Goal: Information Seeking & Learning: Check status

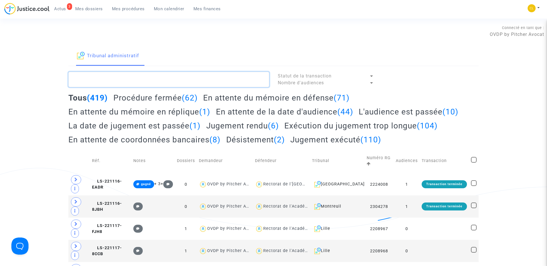
click at [118, 77] on textarea at bounding box center [168, 79] width 201 height 15
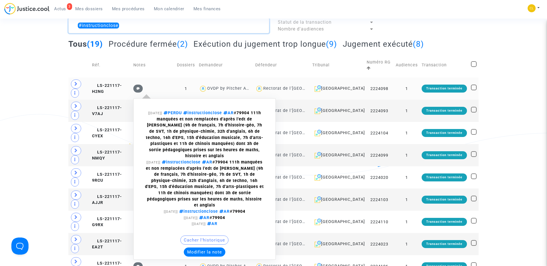
scroll to position [54, 0]
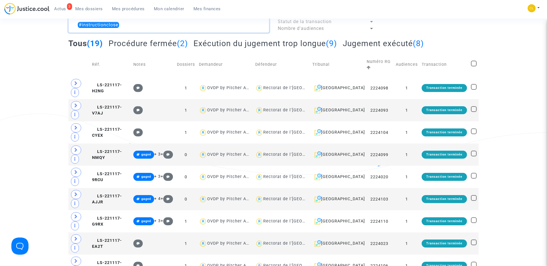
type textarea "#instructionclose"
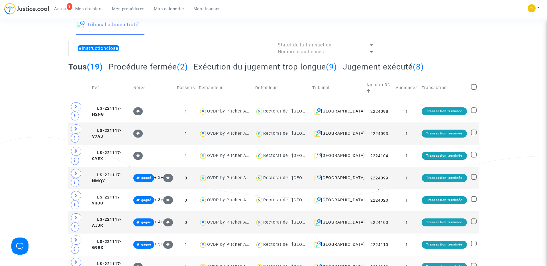
scroll to position [30, 0]
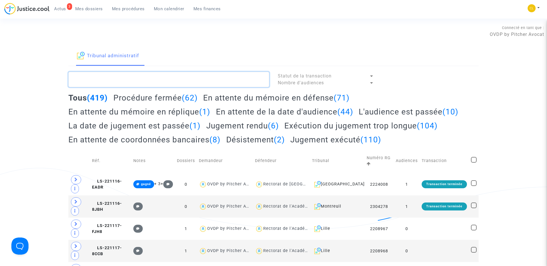
click at [109, 79] on textarea at bounding box center [168, 79] width 201 height 15
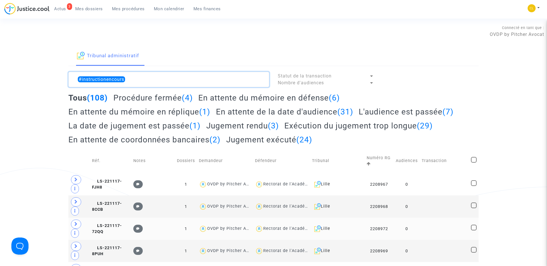
type textarea "#instructionencours"
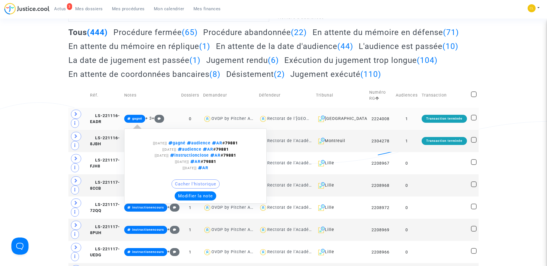
scroll to position [73, 0]
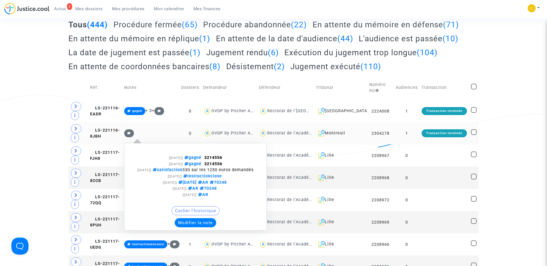
click at [194, 227] on button "Modifier la note" at bounding box center [196, 222] width 42 height 9
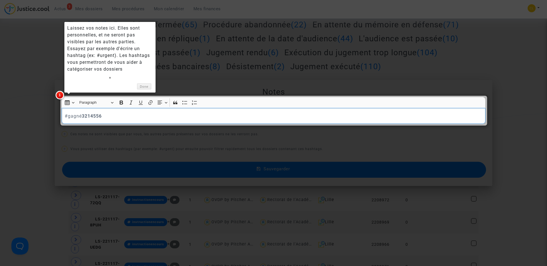
click at [144, 85] on link "Done" at bounding box center [144, 86] width 14 height 6
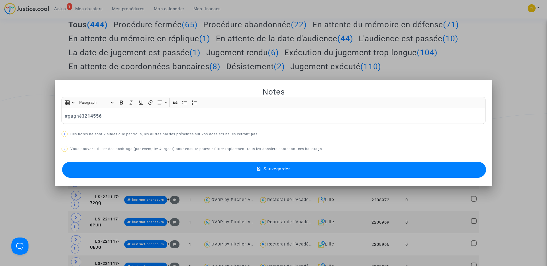
click at [86, 115] on strong "3214556" at bounding box center [92, 115] width 20 height 5
click at [64, 115] on div "#gagné 3214556" at bounding box center [274, 116] width 424 height 16
click at [139, 115] on p "#gagné 3214556" at bounding box center [274, 115] width 418 height 7
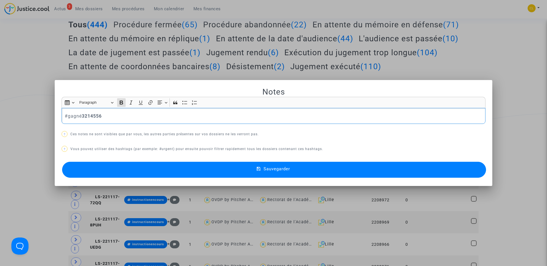
click at [54, 82] on div at bounding box center [273, 133] width 547 height 266
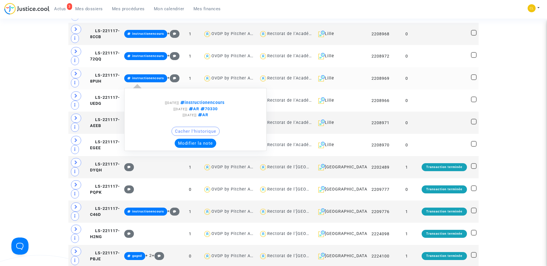
scroll to position [293, 0]
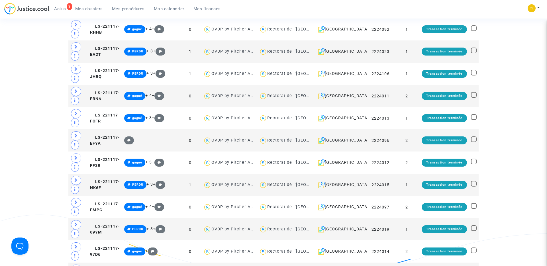
scroll to position [893, 0]
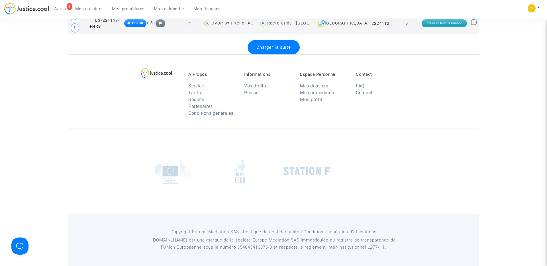
scroll to position [1206, 0]
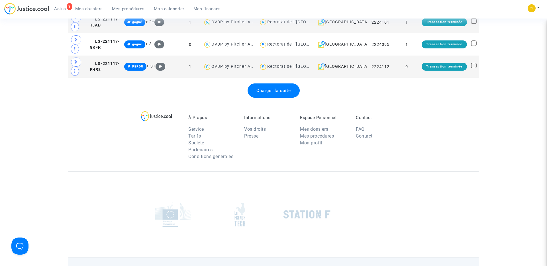
click at [272, 93] on span "Charger la suite" at bounding box center [273, 90] width 34 height 5
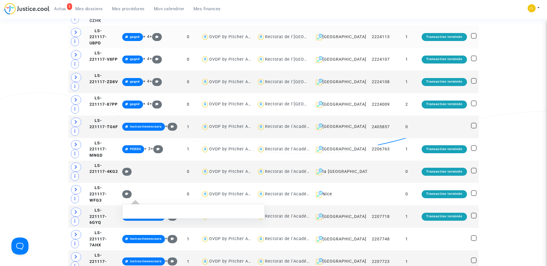
scroll to position [1350, 0]
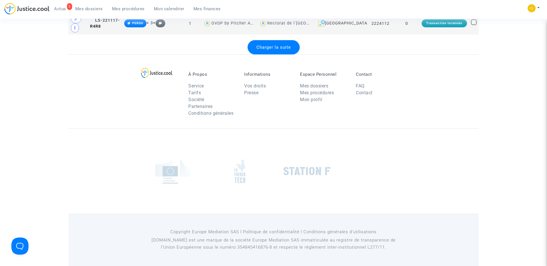
scroll to position [1173, 0]
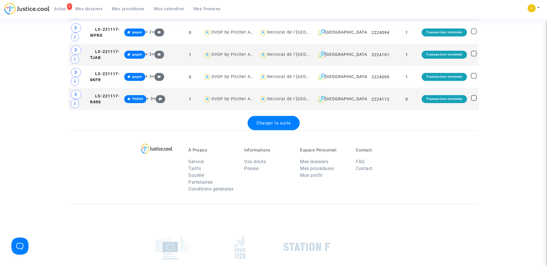
click at [277, 123] on span "Charger la suite" at bounding box center [273, 122] width 34 height 5
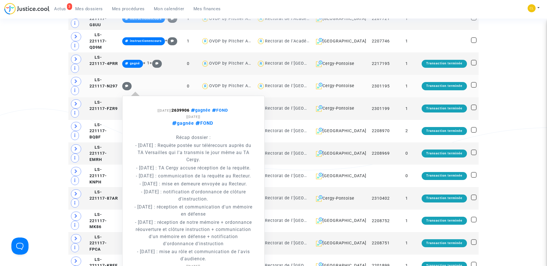
scroll to position [1611, 0]
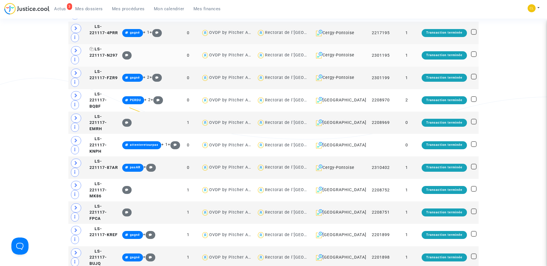
click at [93, 47] on icon at bounding box center [91, 49] width 4 height 4
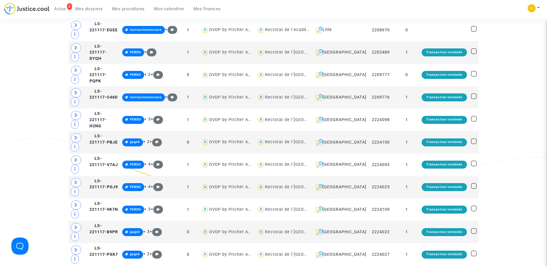
scroll to position [0, 0]
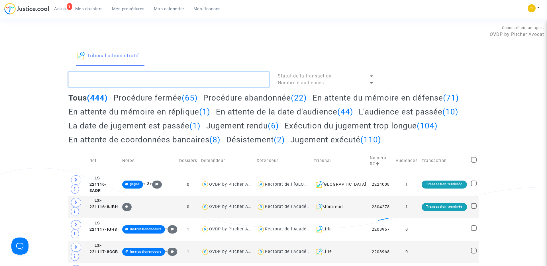
click at [128, 79] on textarea at bounding box center [168, 79] width 201 height 15
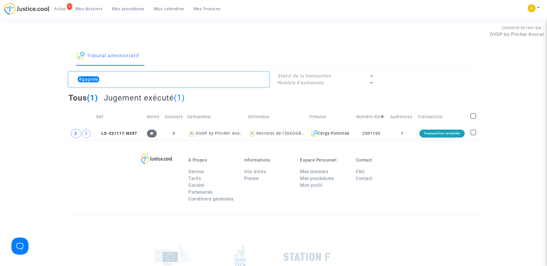
click at [113, 79] on textarea at bounding box center [168, 79] width 201 height 15
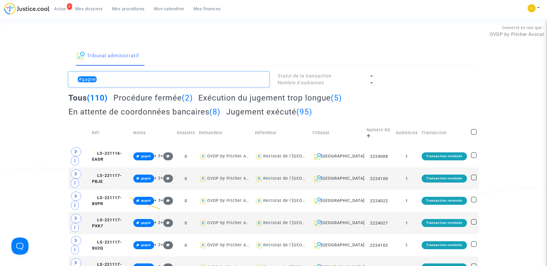
type textarea "#gagnée"
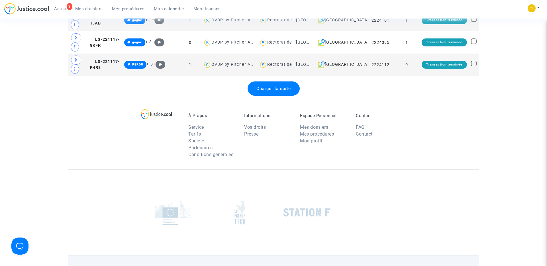
scroll to position [1181, 0]
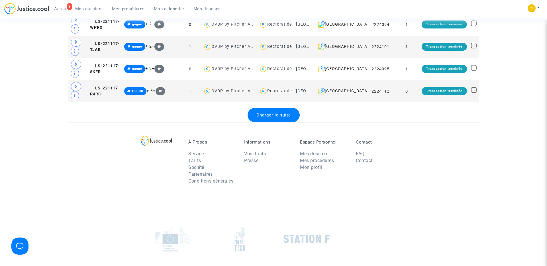
click at [285, 117] on span "Charger la suite" at bounding box center [273, 114] width 34 height 5
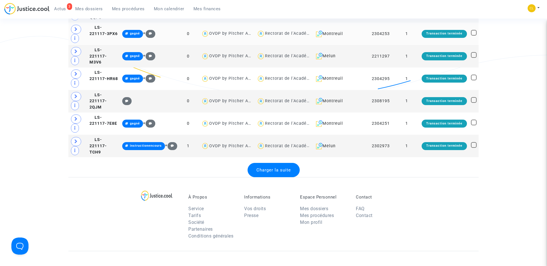
scroll to position [2262, 0]
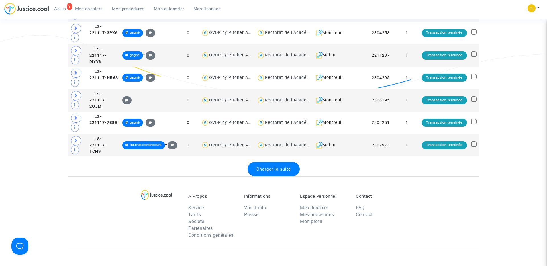
click at [276, 167] on span "Charger la suite" at bounding box center [273, 169] width 34 height 5
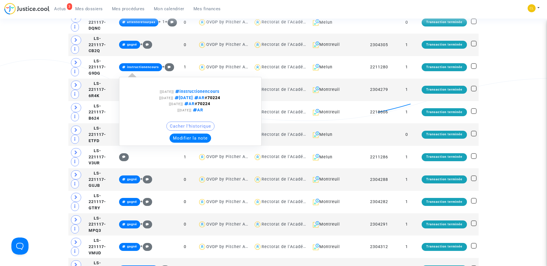
scroll to position [2559, 0]
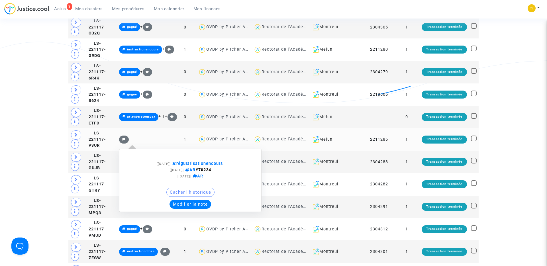
click at [197, 161] on span "régularisationencours" at bounding box center [197, 163] width 52 height 5
type textarea "#régularisationencours"
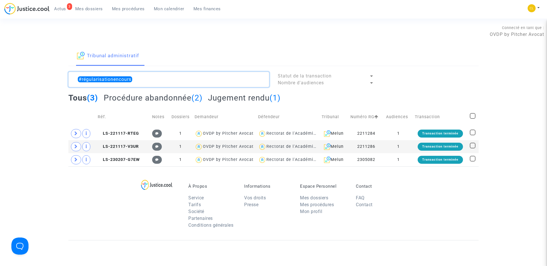
drag, startPoint x: 155, startPoint y: 82, endPoint x: 82, endPoint y: 81, distance: 72.6
click at [82, 81] on textarea at bounding box center [168, 79] width 201 height 15
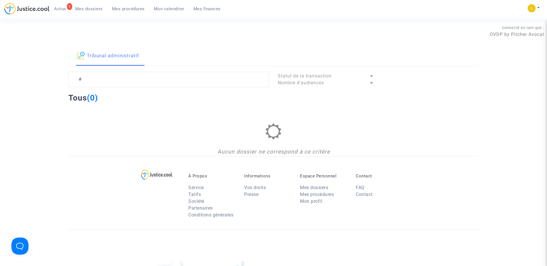
type textarea "#régularisationencours"
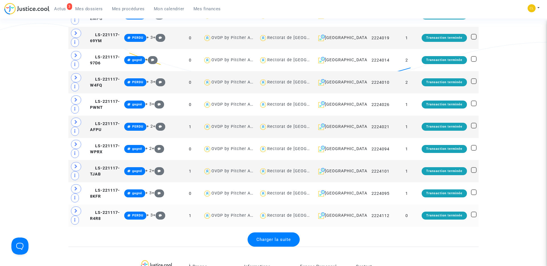
scroll to position [1127, 0]
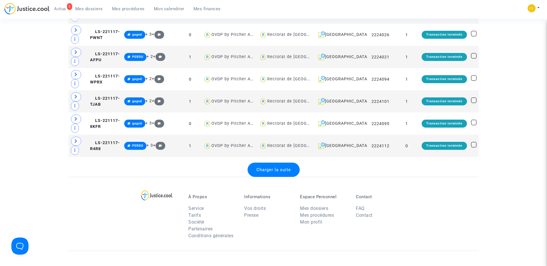
click at [267, 169] on span "Charger la suite" at bounding box center [273, 169] width 34 height 5
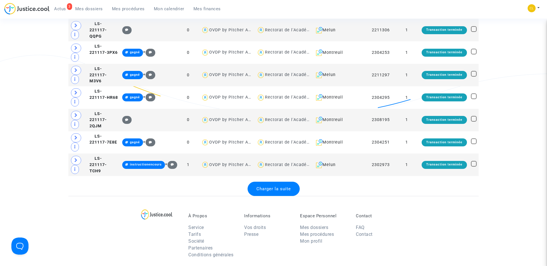
scroll to position [2242, 0]
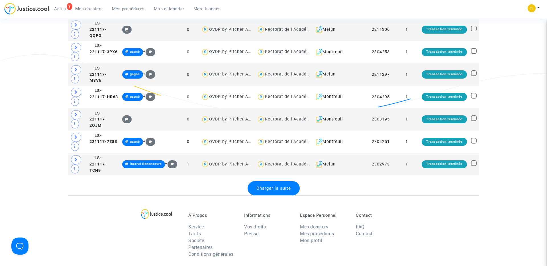
click at [277, 181] on div "Charger la suite" at bounding box center [273, 188] width 52 height 14
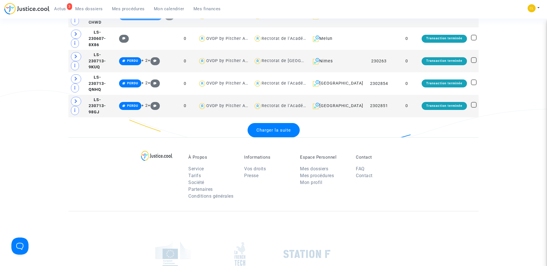
scroll to position [3372, 0]
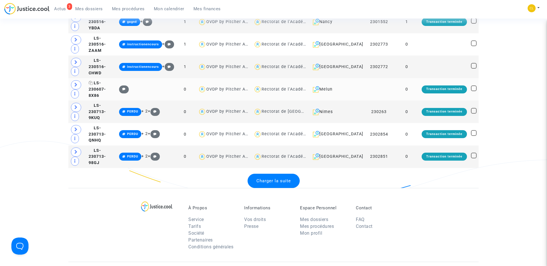
click at [105, 81] on span "LS-230607-8X86" at bounding box center [97, 89] width 17 height 17
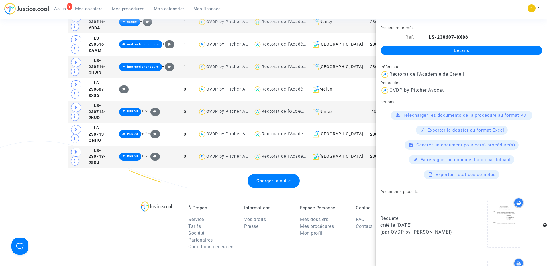
click at [437, 56] on div "Détails" at bounding box center [461, 50] width 171 height 19
click at [435, 50] on link "Détails" at bounding box center [461, 50] width 161 height 9
click at [283, 174] on div "Charger la suite" at bounding box center [273, 181] width 52 height 14
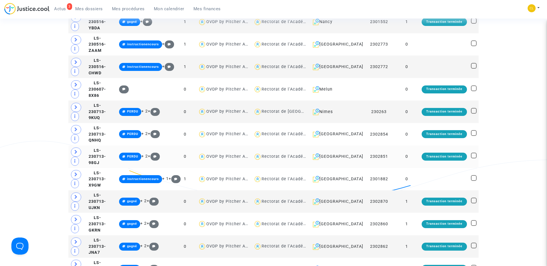
click at [279, 146] on td "Rectorat de l'Académie d'Orléans-Tours" at bounding box center [279, 157] width 57 height 22
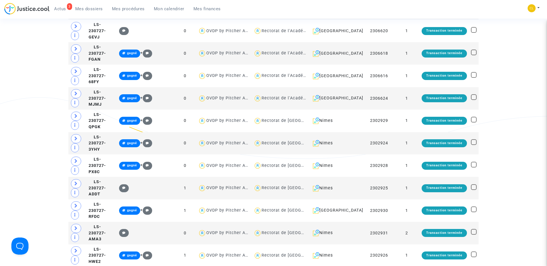
scroll to position [4430, 0]
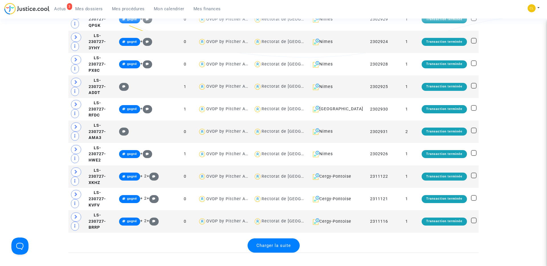
click at [298, 241] on div "Charger la suite" at bounding box center [273, 245] width 410 height 14
click at [289, 244] on span "Charger la suite" at bounding box center [273, 245] width 34 height 5
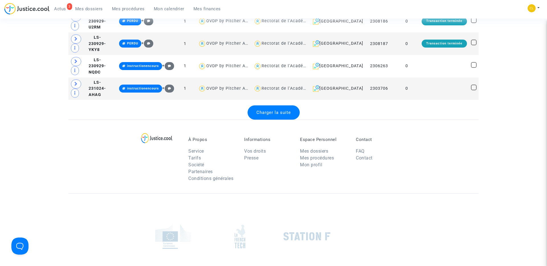
scroll to position [5699, 0]
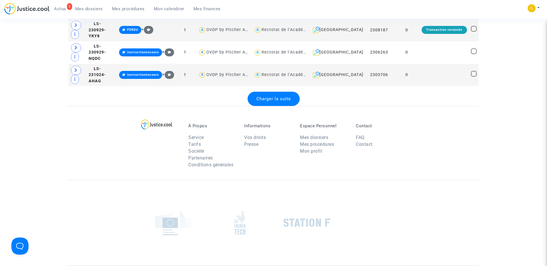
click at [268, 97] on span "Charger la suite" at bounding box center [273, 98] width 34 height 5
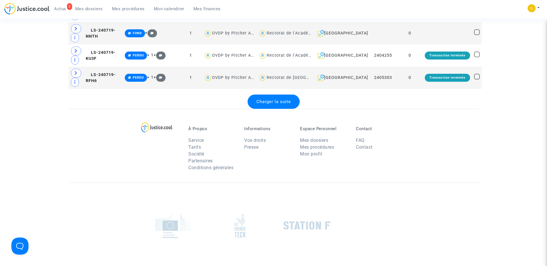
scroll to position [6756, 0]
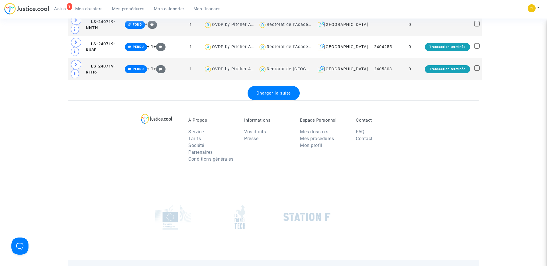
click at [278, 96] on span "Charger la suite" at bounding box center [273, 93] width 34 height 5
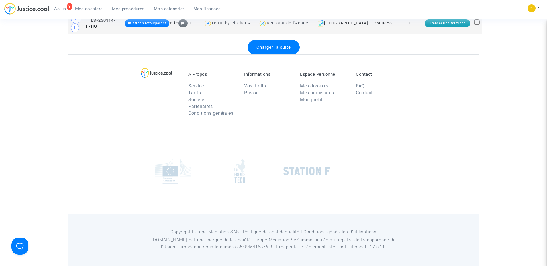
scroll to position [7900, 0]
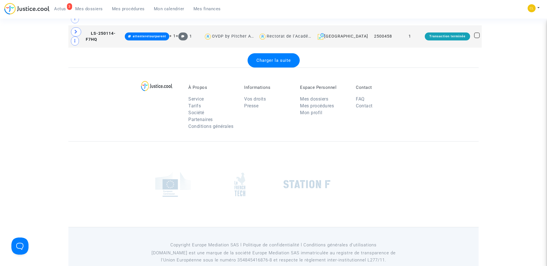
click at [279, 63] on span "Charger la suite" at bounding box center [273, 60] width 34 height 5
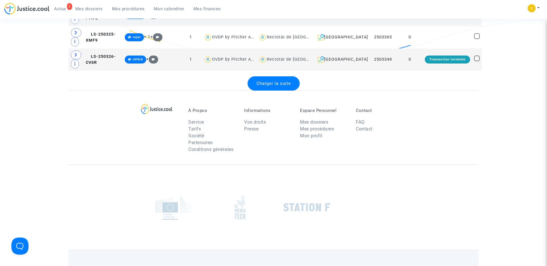
scroll to position [8997, 0]
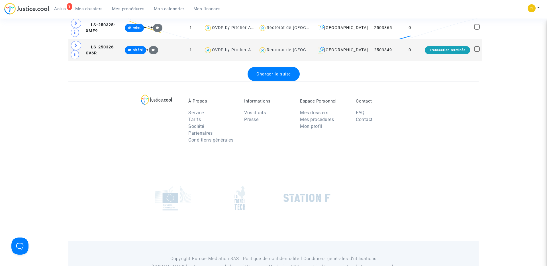
click at [265, 81] on div "Charger la suite" at bounding box center [273, 74] width 52 height 14
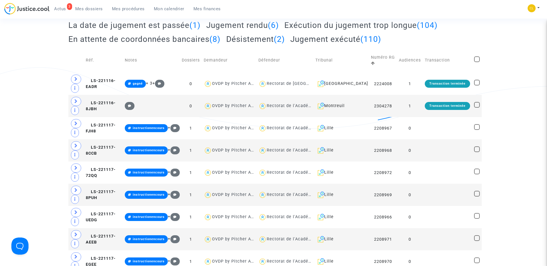
scroll to position [0, 0]
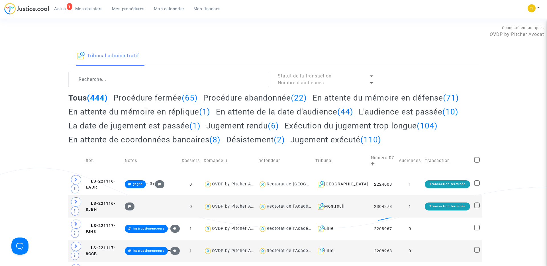
click at [97, 7] on span "Mes dossiers" at bounding box center [89, 8] width 28 height 5
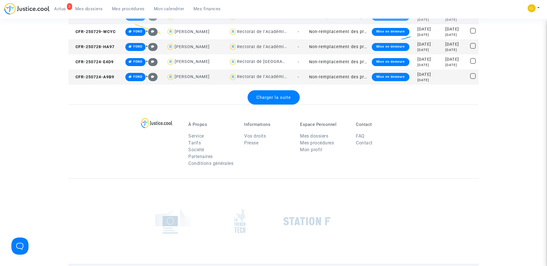
scroll to position [808, 0]
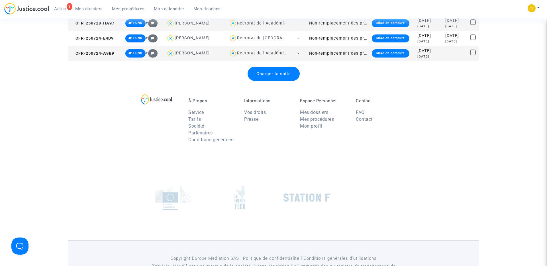
click at [261, 81] on div "À Propos Service Tarifs Société Partenaires Conditions générales Informations V…" at bounding box center [273, 118] width 410 height 74
click at [261, 76] on div "Charger la suite" at bounding box center [273, 74] width 52 height 14
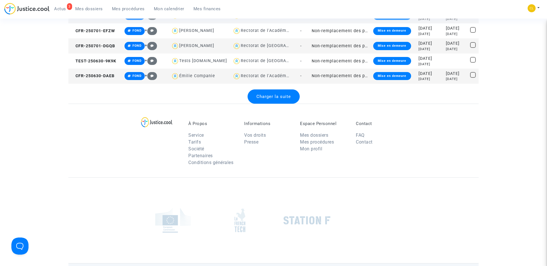
scroll to position [1541, 0]
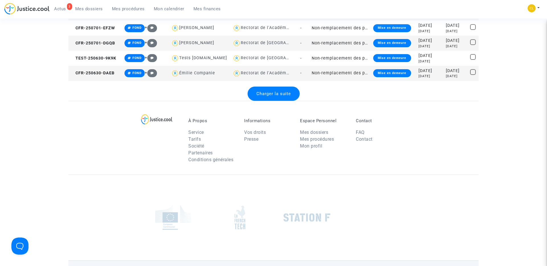
click at [269, 94] on span "Charger la suite" at bounding box center [273, 93] width 34 height 5
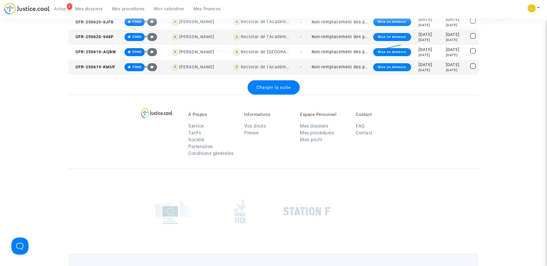
scroll to position [2340, 0]
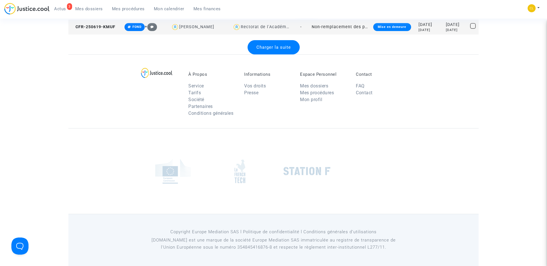
click at [266, 48] on span "Charger la suite" at bounding box center [273, 47] width 34 height 5
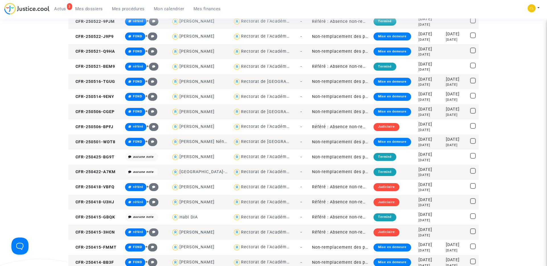
scroll to position [2611, 0]
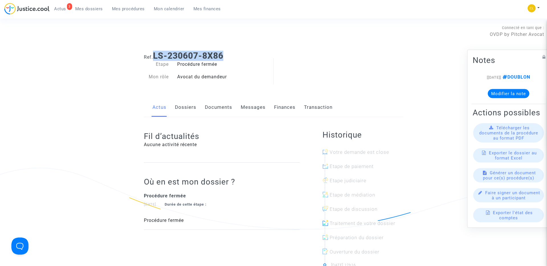
drag, startPoint x: 155, startPoint y: 54, endPoint x: 238, endPoint y: 61, distance: 84.0
click at [238, 61] on div "Ref. LS-230607-8X86 Etape Procédure fermée Mon rôle Avocat du demandeur" at bounding box center [274, 66] width 268 height 40
copy b "LS-230607-8X86"
click at [138, 9] on span "Mes procédures" at bounding box center [128, 8] width 33 height 5
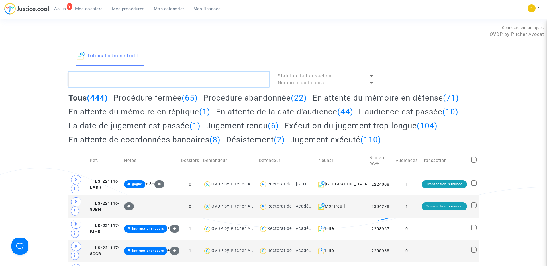
click at [131, 74] on textarea at bounding box center [168, 79] width 201 height 15
paste textarea "LS-230607-8X86"
type textarea "LS-230607-8X86"
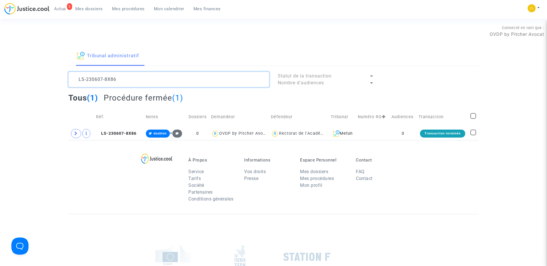
click at [130, 80] on textarea at bounding box center [168, 79] width 201 height 15
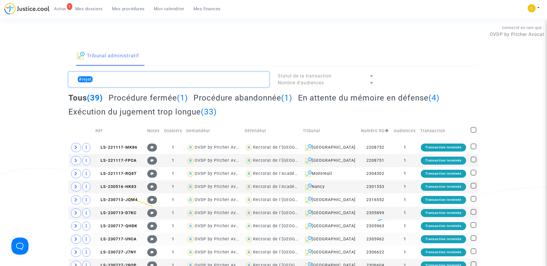
type textarea "#rejet"
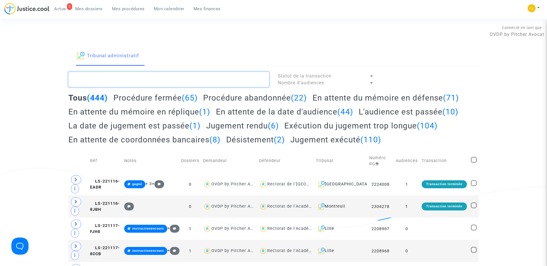
click at [115, 82] on textarea at bounding box center [168, 79] width 201 height 15
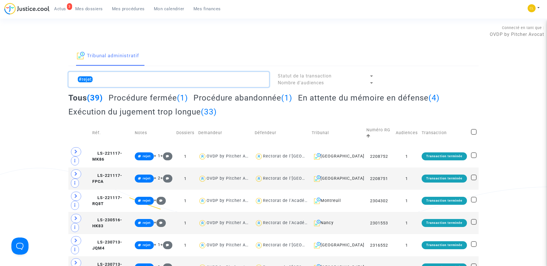
click at [101, 78] on textarea at bounding box center [168, 79] width 201 height 15
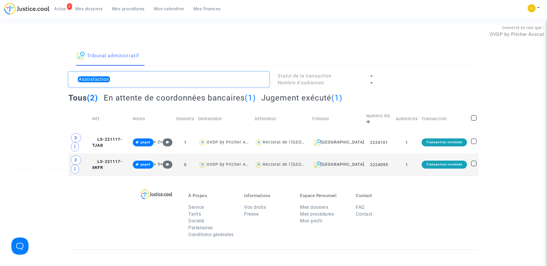
type textarea "#satisfaction"
click at [115, 76] on textarea at bounding box center [168, 79] width 201 height 15
click at [117, 84] on textarea at bounding box center [168, 79] width 201 height 15
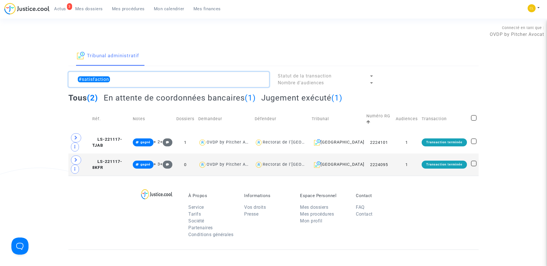
click at [117, 84] on textarea at bounding box center [168, 79] width 201 height 15
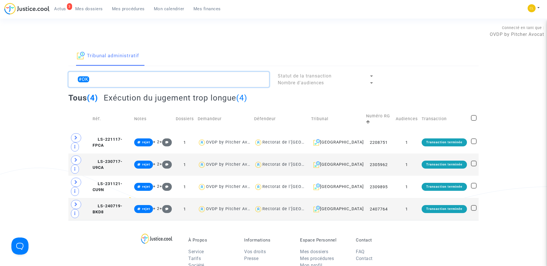
click at [103, 75] on textarea at bounding box center [168, 79] width 201 height 15
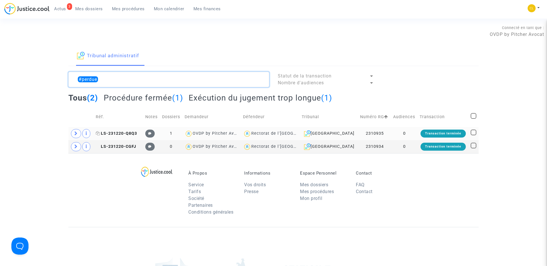
type textarea "#perdue"
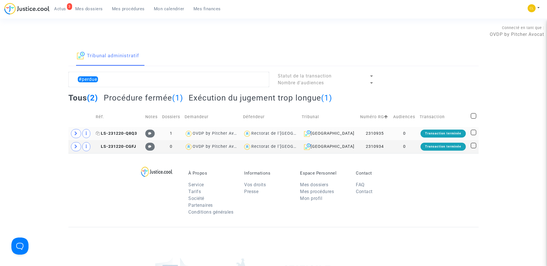
click at [99, 133] on icon at bounding box center [98, 133] width 4 height 4
click at [102, 147] on span "LS-231220-CGFJ" at bounding box center [116, 146] width 40 height 5
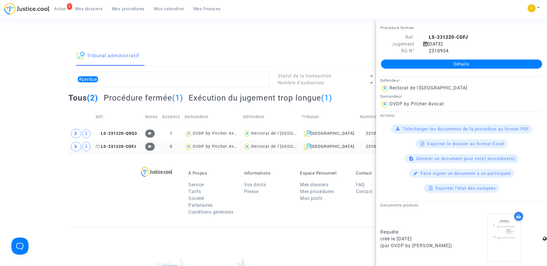
click at [100, 146] on icon at bounding box center [98, 146] width 4 height 4
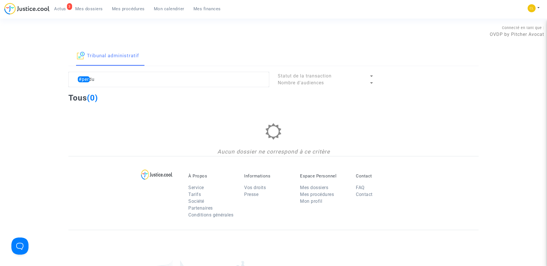
type textarea "#perdue"
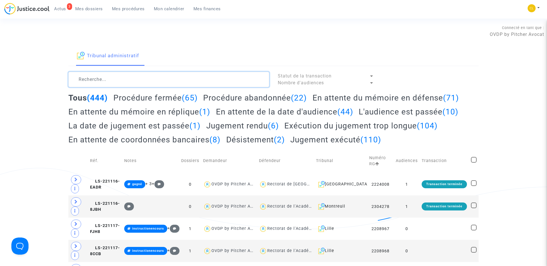
click at [94, 81] on textarea at bounding box center [168, 79] width 201 height 15
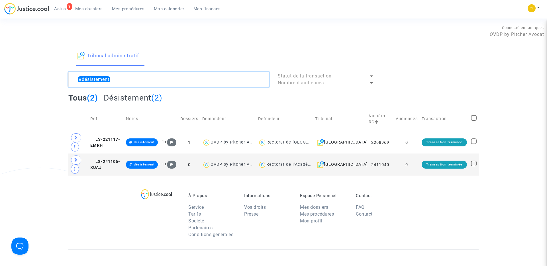
drag, startPoint x: 83, startPoint y: 78, endPoint x: 160, endPoint y: 78, distance: 76.9
click at [160, 78] on textarea at bounding box center [168, 79] width 201 height 15
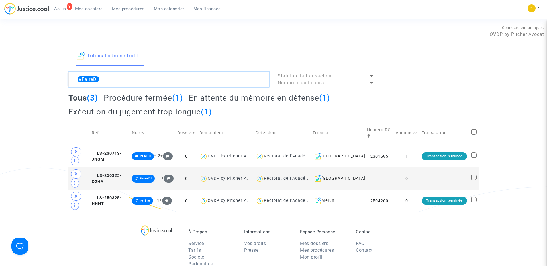
type textarea "#FaireDI"
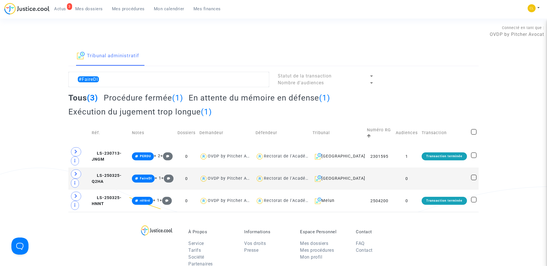
click at [94, 8] on span "Mes dossiers" at bounding box center [89, 8] width 28 height 5
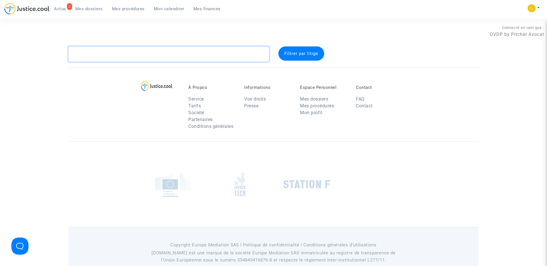
click at [109, 55] on textarea at bounding box center [168, 53] width 201 height 15
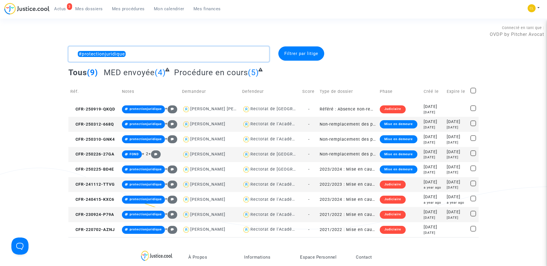
click at [137, 54] on textarea at bounding box center [168, 53] width 201 height 15
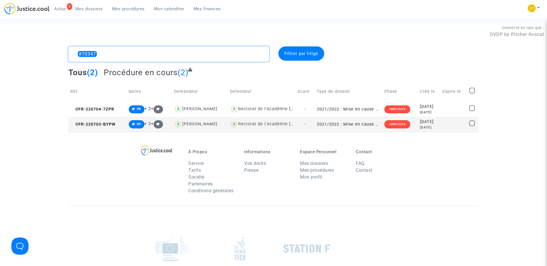
click at [99, 56] on textarea at bounding box center [168, 53] width 201 height 15
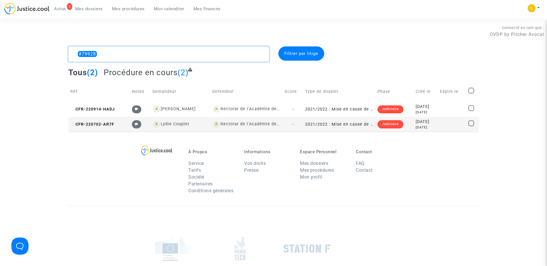
click at [86, 53] on textarea at bounding box center [168, 53] width 201 height 15
paste textarea "relancerpourcompléter"
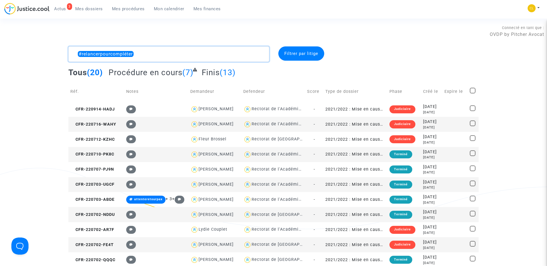
click at [141, 51] on textarea at bounding box center [168, 53] width 201 height 15
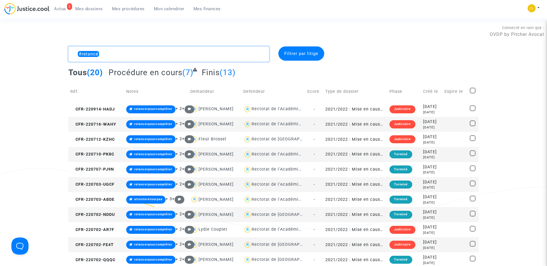
click at [111, 56] on textarea at bounding box center [168, 53] width 201 height 15
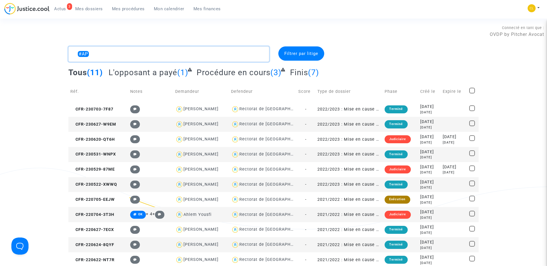
type textarea "#AP"
click at [98, 56] on textarea at bounding box center [168, 53] width 201 height 15
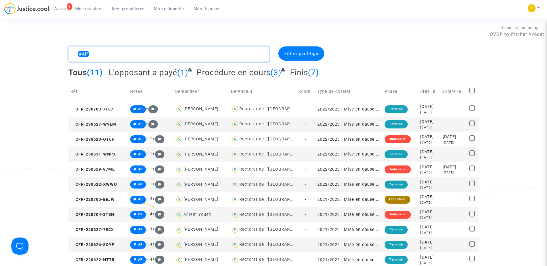
click at [111, 55] on textarea at bounding box center [168, 53] width 201 height 15
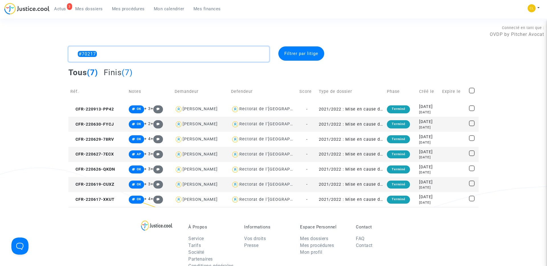
click at [105, 54] on textarea at bounding box center [168, 53] width 201 height 15
paste textarea "9881"
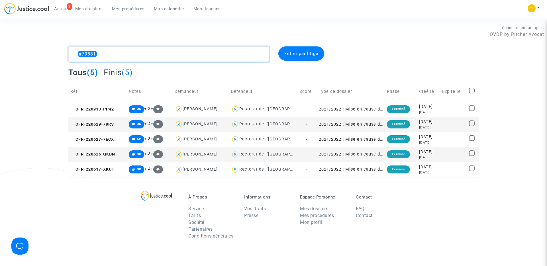
click at [150, 48] on textarea at bounding box center [168, 53] width 201 height 15
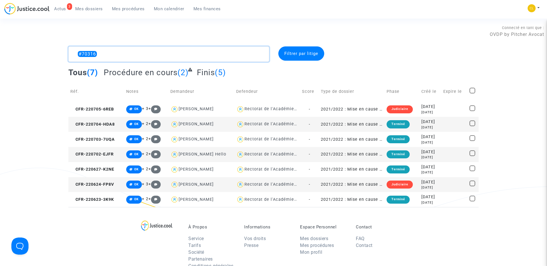
click at [103, 54] on textarea at bounding box center [168, 53] width 201 height 15
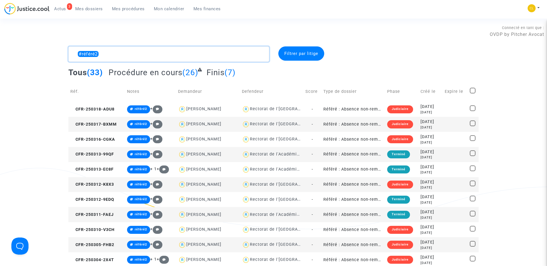
click at [112, 48] on textarea at bounding box center [168, 53] width 201 height 15
paste textarea "80078"
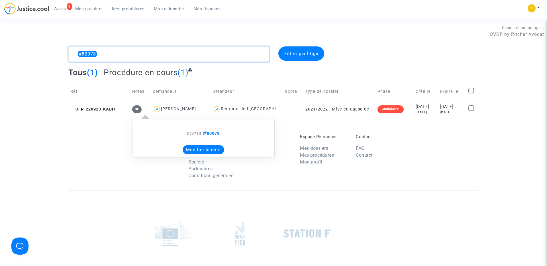
type textarea "#80078"
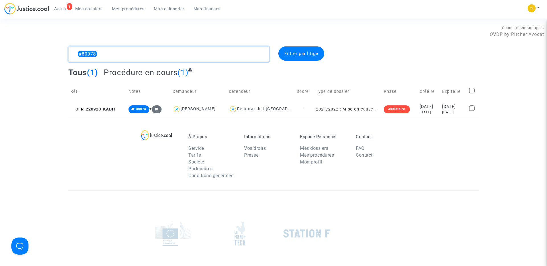
click at [111, 57] on textarea at bounding box center [168, 53] width 201 height 15
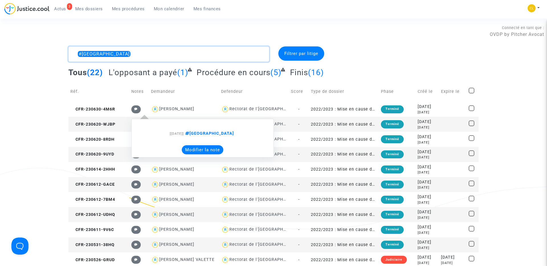
type textarea "#[GEOGRAPHIC_DATA]"
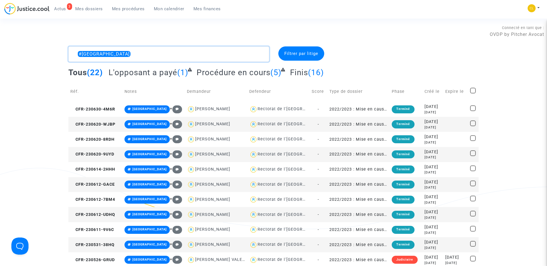
click at [98, 54] on textarea at bounding box center [168, 53] width 201 height 15
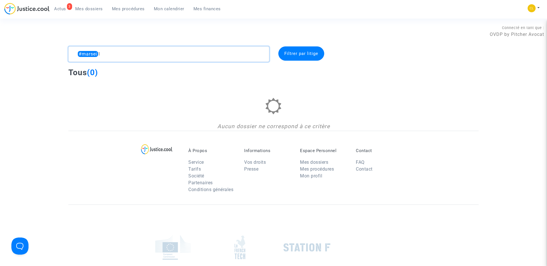
type textarea "#marseille"
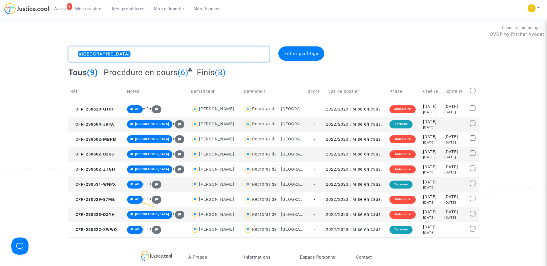
click at [96, 53] on textarea at bounding box center [168, 53] width 201 height 15
paste textarea "70415"
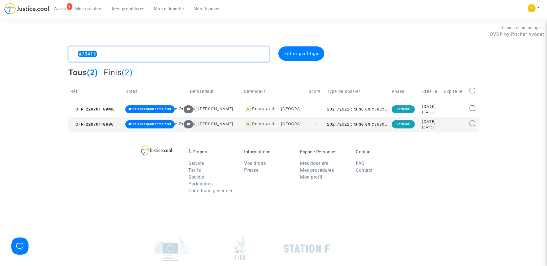
click at [88, 53] on textarea at bounding box center [168, 53] width 201 height 15
paste textarea "224"
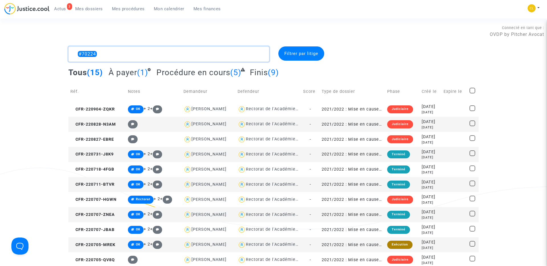
drag, startPoint x: 82, startPoint y: 52, endPoint x: 138, endPoint y: 52, distance: 56.4
click at [138, 52] on textarea at bounding box center [168, 53] width 201 height 15
paste textarea "00"
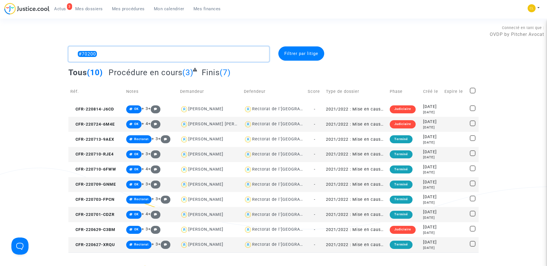
drag, startPoint x: 83, startPoint y: 55, endPoint x: 130, endPoint y: 55, distance: 47.0
click at [130, 55] on textarea at bounding box center [168, 53] width 201 height 15
paste textarea "9898"
click at [111, 52] on textarea at bounding box center [168, 53] width 201 height 15
drag, startPoint x: 83, startPoint y: 55, endPoint x: 127, endPoint y: 55, distance: 44.4
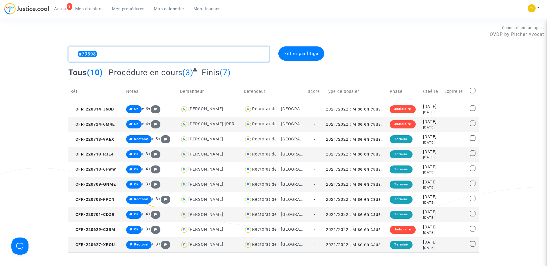
click at [128, 55] on textarea at bounding box center [168, 53] width 201 height 15
click at [127, 55] on textarea at bounding box center [168, 53] width 201 height 15
drag, startPoint x: 117, startPoint y: 54, endPoint x: 82, endPoint y: 54, distance: 35.3
click at [82, 54] on textarea at bounding box center [168, 53] width 201 height 15
paste textarea "0149"
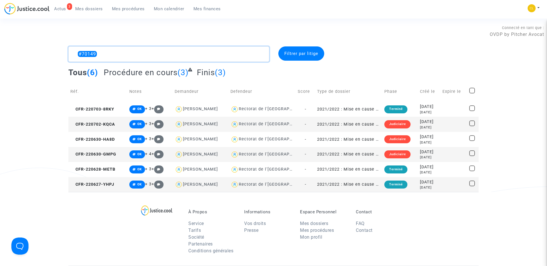
drag, startPoint x: 83, startPoint y: 54, endPoint x: 145, endPoint y: 54, distance: 62.1
click at [145, 54] on textarea at bounding box center [168, 53] width 201 height 15
paste textarea "70422"
click at [144, 56] on textarea at bounding box center [168, 53] width 201 height 15
type textarea "#70422"
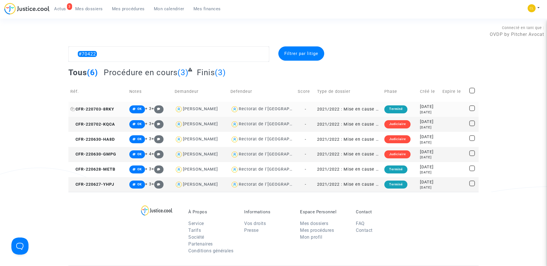
click at [112, 108] on span "CFR-220703-8RKY" at bounding box center [92, 109] width 44 height 5
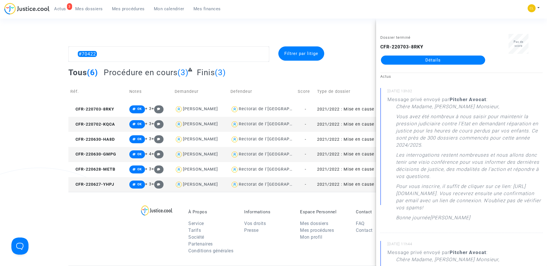
click at [143, 23] on section "Connecté en tant que : OVDP by Pitcher Avocat #70422 Filtrer par litige Tous (6…" at bounding box center [273, 201] width 547 height 403
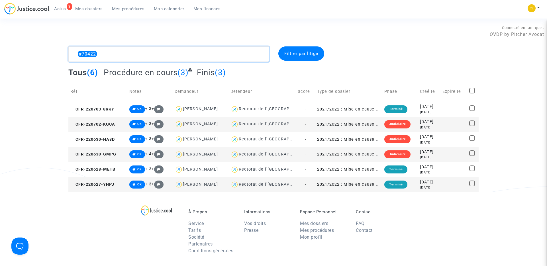
drag, startPoint x: 82, startPoint y: 54, endPoint x: 152, endPoint y: 54, distance: 70.3
click at [152, 54] on textarea at bounding box center [168, 53] width 201 height 15
paste textarea "9898"
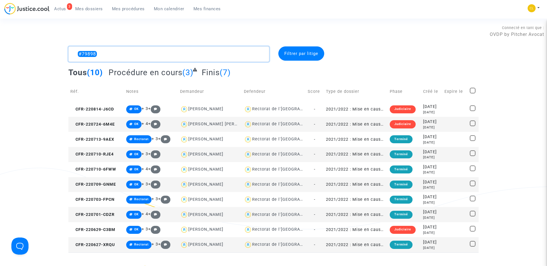
drag, startPoint x: 82, startPoint y: 54, endPoint x: 143, endPoint y: 54, distance: 61.2
click at [143, 54] on textarea at bounding box center [168, 53] width 201 height 15
paste textarea "mariecurie"
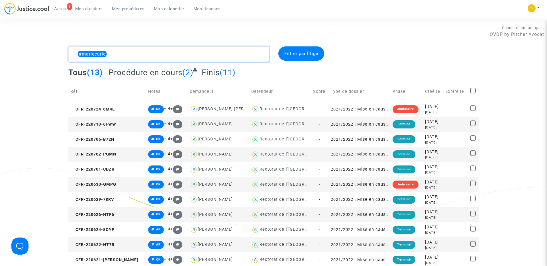
drag, startPoint x: 84, startPoint y: 55, endPoint x: 144, endPoint y: 54, distance: 60.7
click at [144, 54] on textarea at bounding box center [168, 53] width 201 height 15
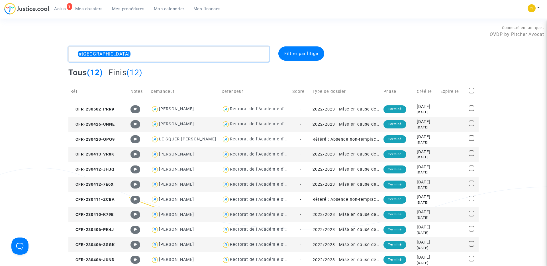
drag, startPoint x: 83, startPoint y: 52, endPoint x: 173, endPoint y: 52, distance: 90.8
click at [173, 52] on textarea at bounding box center [168, 53] width 201 height 15
paste textarea "remplacementpostrequete"
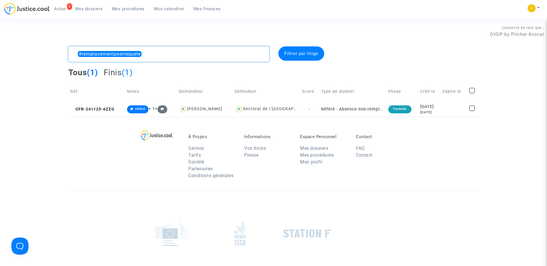
click at [152, 59] on textarea at bounding box center [168, 53] width 201 height 15
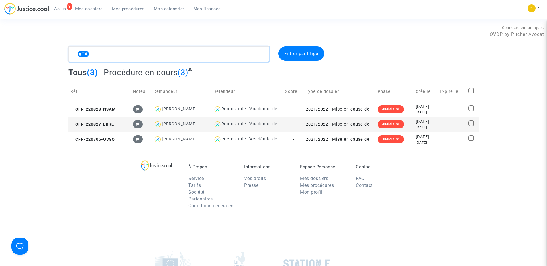
click at [95, 54] on textarea at bounding box center [168, 53] width 201 height 15
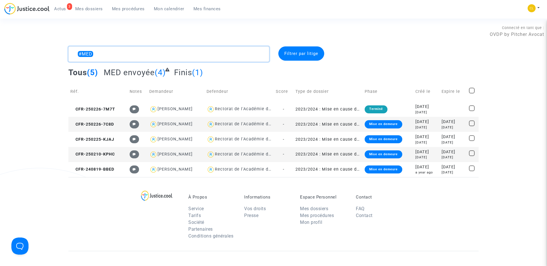
click at [111, 52] on textarea at bounding box center [168, 53] width 201 height 15
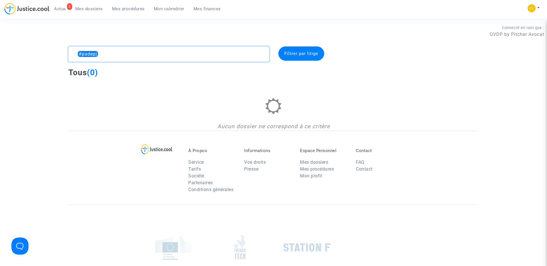
click at [87, 53] on textarea at bounding box center [168, 53] width 201 height 15
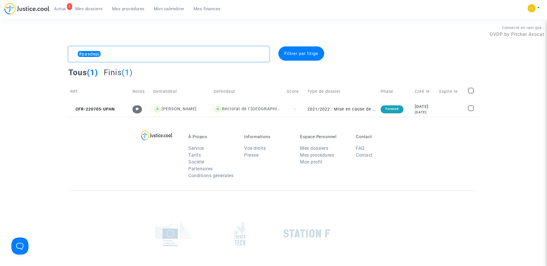
click at [117, 55] on textarea at bounding box center [168, 53] width 201 height 15
click at [130, 55] on textarea at bounding box center [168, 53] width 201 height 15
paste textarea "mauvaisformulaire"
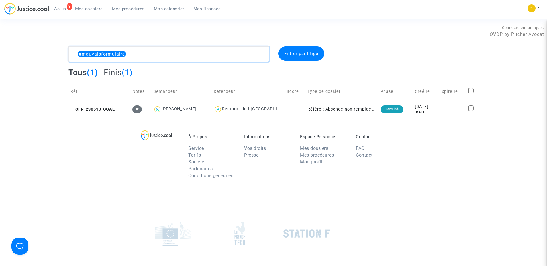
drag, startPoint x: 83, startPoint y: 53, endPoint x: 182, endPoint y: 54, distance: 98.8
click at [182, 54] on textarea at bounding box center [168, 53] width 201 height 15
paste textarea "[GEOGRAPHIC_DATA]"
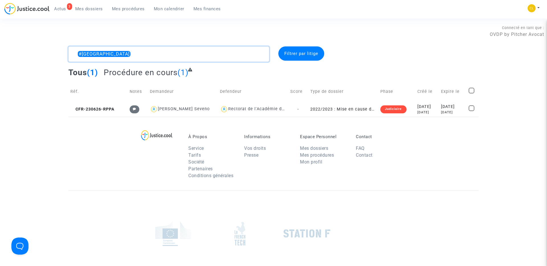
drag, startPoint x: 83, startPoint y: 55, endPoint x: 152, endPoint y: 55, distance: 69.2
click at [152, 55] on textarea at bounding box center [168, 53] width 201 height 15
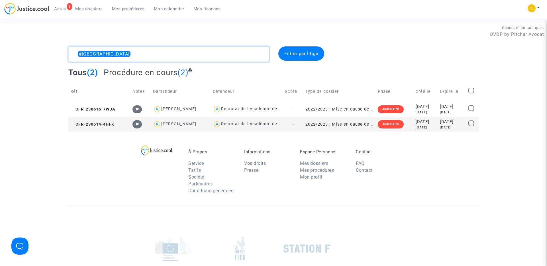
drag, startPoint x: 82, startPoint y: 54, endPoint x: 147, endPoint y: 54, distance: 65.5
click at [147, 54] on textarea at bounding box center [168, 53] width 201 height 15
paste textarea "heuresupp"
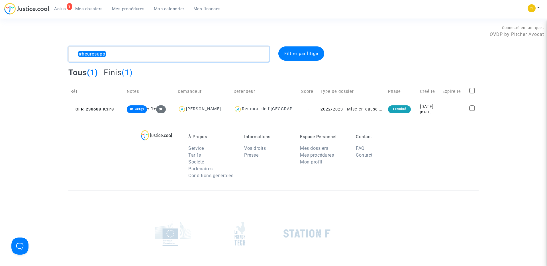
drag, startPoint x: 81, startPoint y: 53, endPoint x: 164, endPoint y: 59, distance: 82.8
click at [164, 59] on textarea at bounding box center [168, 53] width 201 height 15
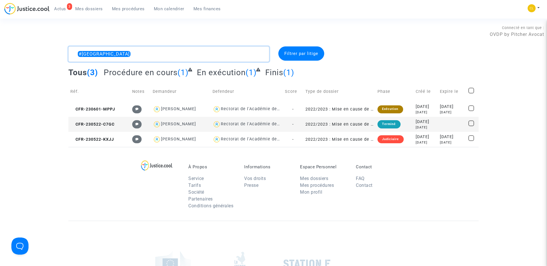
drag, startPoint x: 82, startPoint y: 54, endPoint x: 148, endPoint y: 54, distance: 65.5
click at [148, 54] on textarea at bounding box center [168, 53] width 201 height 15
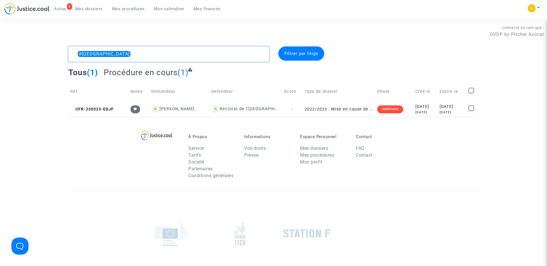
click at [88, 52] on textarea at bounding box center [168, 53] width 201 height 15
type textarea "#[GEOGRAPHIC_DATA]"
click at [121, 53] on textarea at bounding box center [168, 53] width 201 height 15
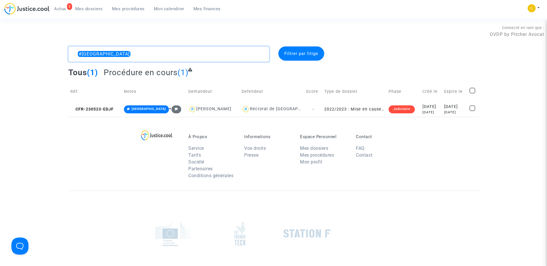
drag, startPoint x: 82, startPoint y: 51, endPoint x: 170, endPoint y: 51, distance: 88.6
click at [170, 51] on textarea at bounding box center [168, 53] width 201 height 15
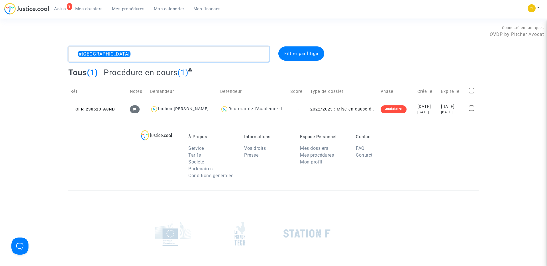
drag, startPoint x: 82, startPoint y: 55, endPoint x: 147, endPoint y: 55, distance: 64.9
click at [147, 55] on textarea at bounding box center [168, 53] width 201 height 15
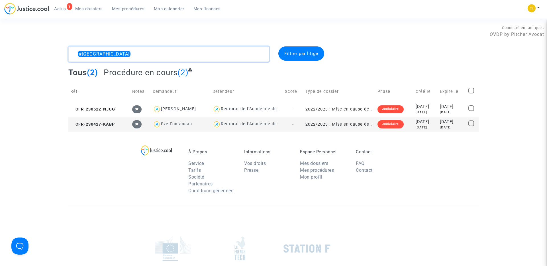
drag, startPoint x: 80, startPoint y: 53, endPoint x: 144, endPoint y: 53, distance: 63.2
click at [144, 53] on textarea at bounding box center [168, 53] width 201 height 15
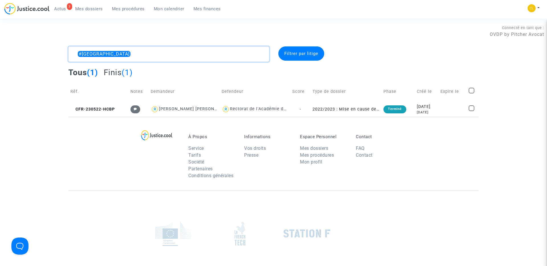
drag, startPoint x: 82, startPoint y: 54, endPoint x: 155, endPoint y: 54, distance: 72.9
click at [155, 54] on textarea at bounding box center [168, 53] width 201 height 15
paste textarea "70149"
type textarea "#70149"
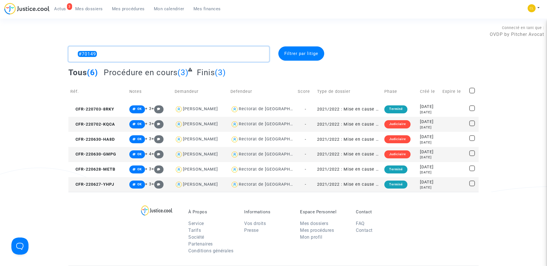
click at [102, 51] on textarea at bounding box center [168, 53] width 201 height 15
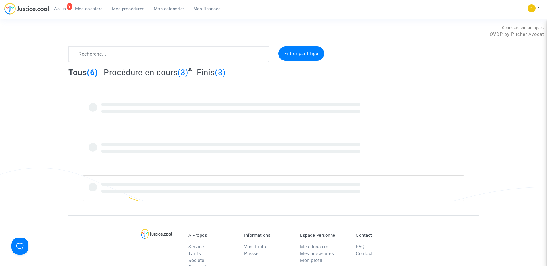
click at [90, 10] on span "Mes dossiers" at bounding box center [89, 8] width 28 height 5
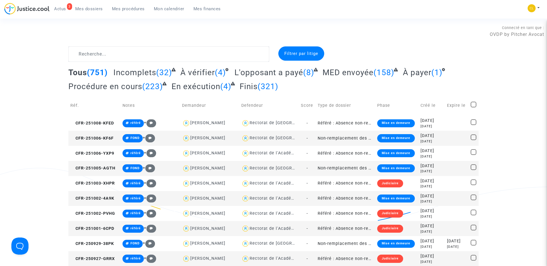
click at [94, 6] on span "Mes dossiers" at bounding box center [89, 8] width 28 height 5
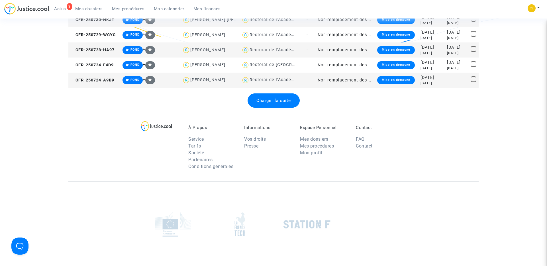
scroll to position [834, 0]
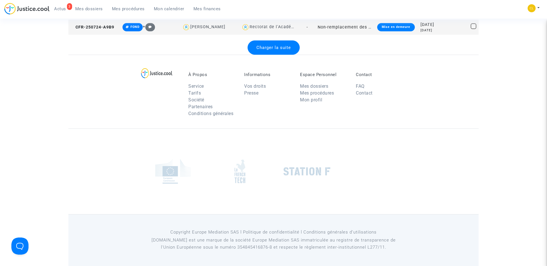
click at [272, 48] on span "Charger la suite" at bounding box center [273, 47] width 34 height 5
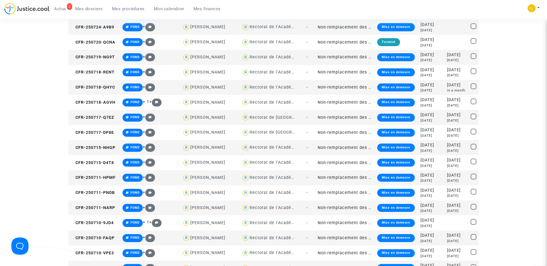
scroll to position [1587, 0]
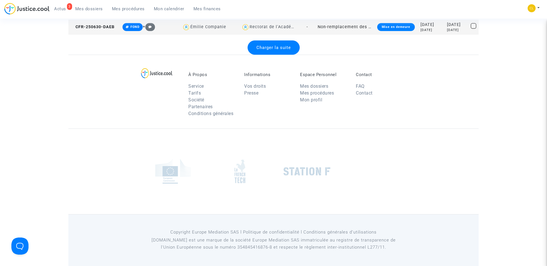
click at [266, 46] on span "Charger la suite" at bounding box center [273, 47] width 34 height 5
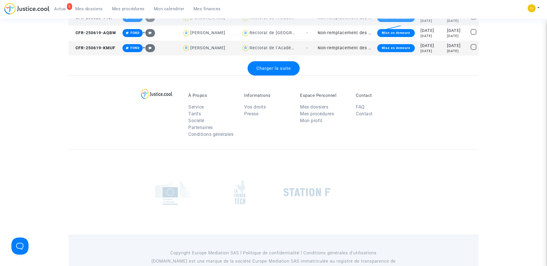
scroll to position [2340, 0]
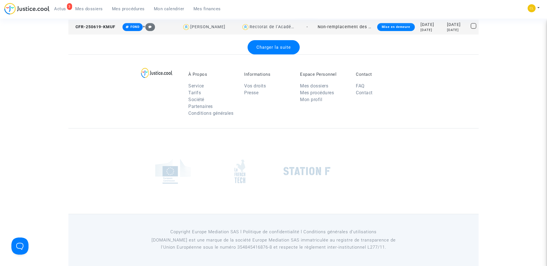
click at [271, 49] on span "Charger la suite" at bounding box center [273, 47] width 34 height 5
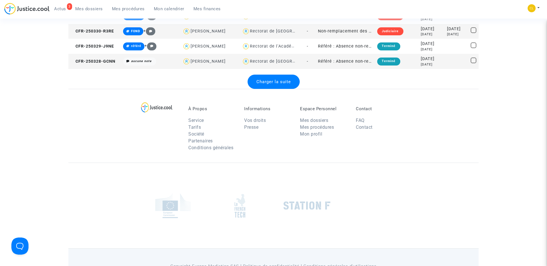
scroll to position [3092, 0]
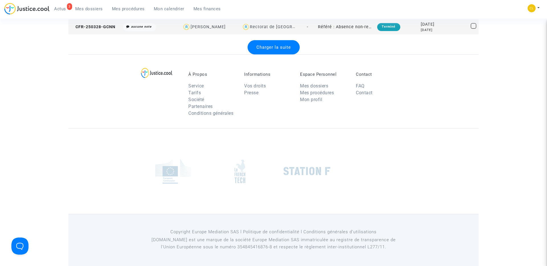
click at [271, 49] on span "Charger la suite" at bounding box center [273, 47] width 34 height 5
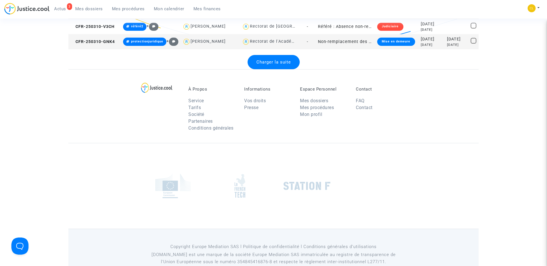
scroll to position [3842, 0]
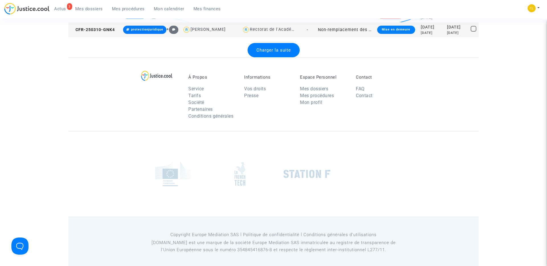
click at [271, 49] on span "Charger la suite" at bounding box center [273, 50] width 34 height 5
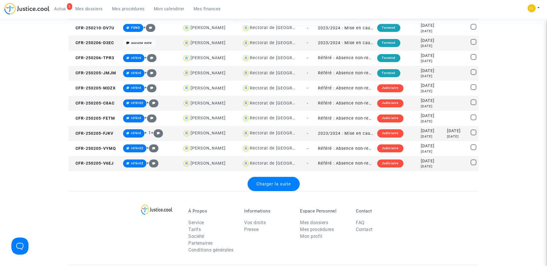
scroll to position [4500, 0]
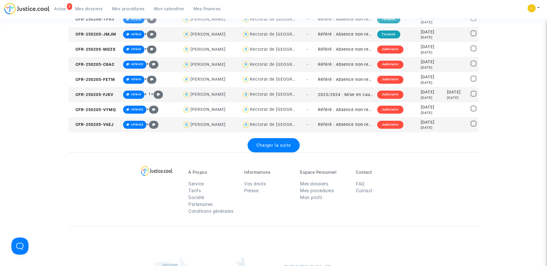
click at [269, 147] on span "Charger la suite" at bounding box center [273, 145] width 34 height 5
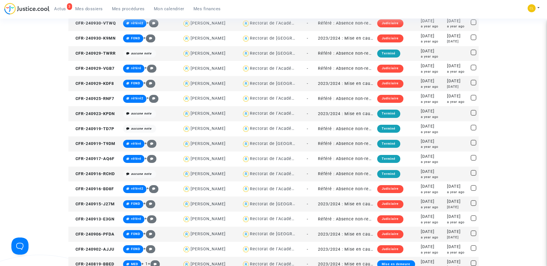
scroll to position [5247, 0]
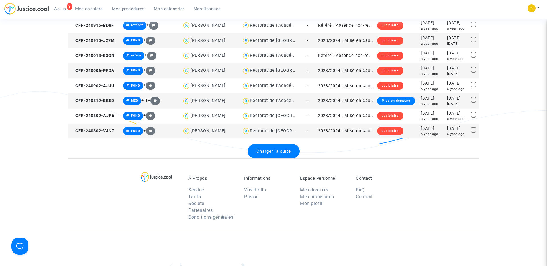
click at [271, 155] on div "Charger la suite" at bounding box center [273, 151] width 52 height 14
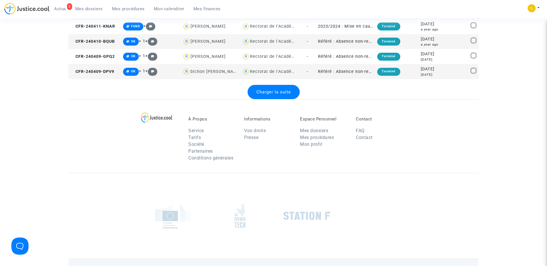
scroll to position [6076, 0]
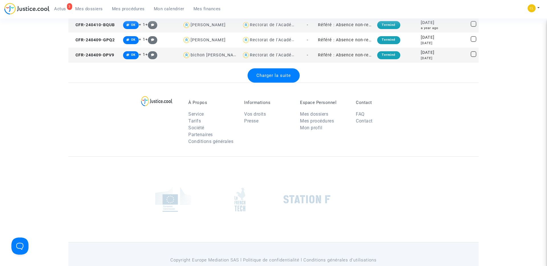
click at [272, 73] on span "Charger la suite" at bounding box center [273, 75] width 34 height 5
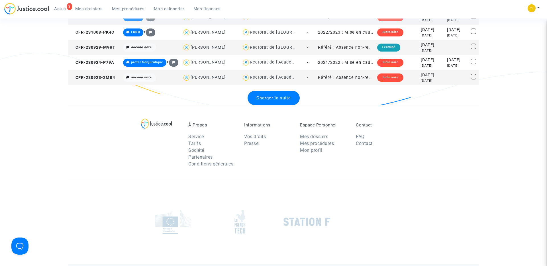
scroll to position [6856, 0]
